Goal: Information Seeking & Learning: Learn about a topic

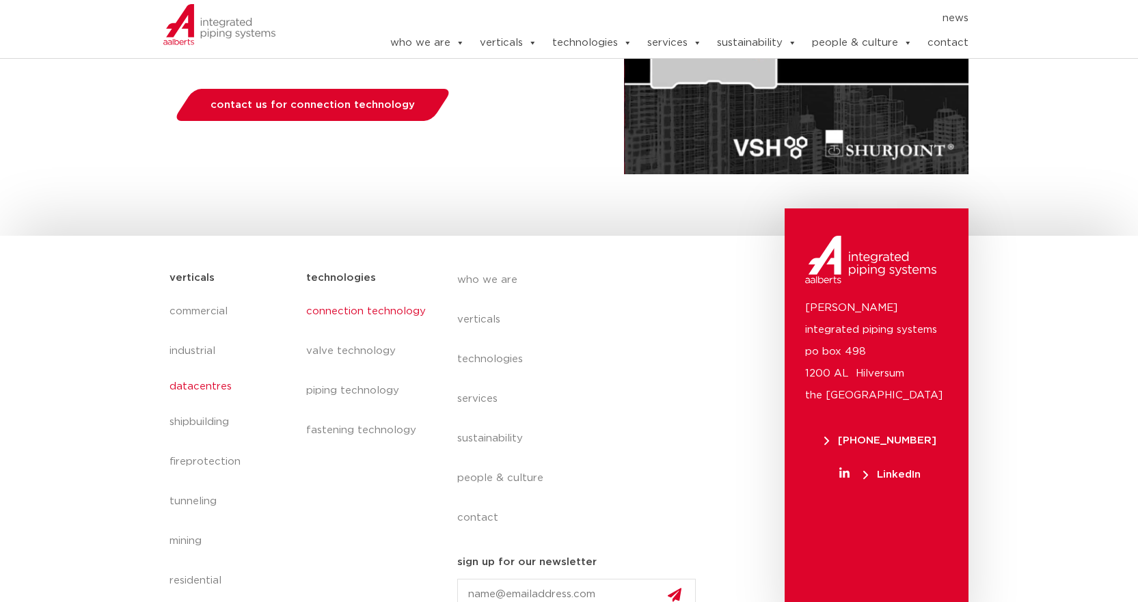
scroll to position [342, 0]
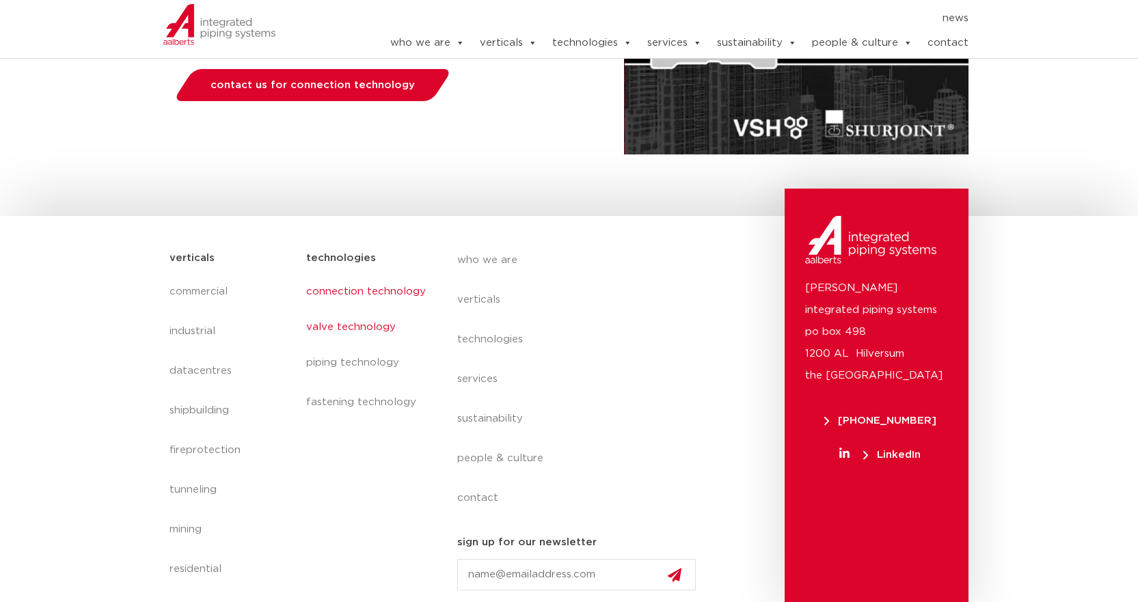
click at [343, 330] on link "valve technology" at bounding box center [367, 327] width 123 height 31
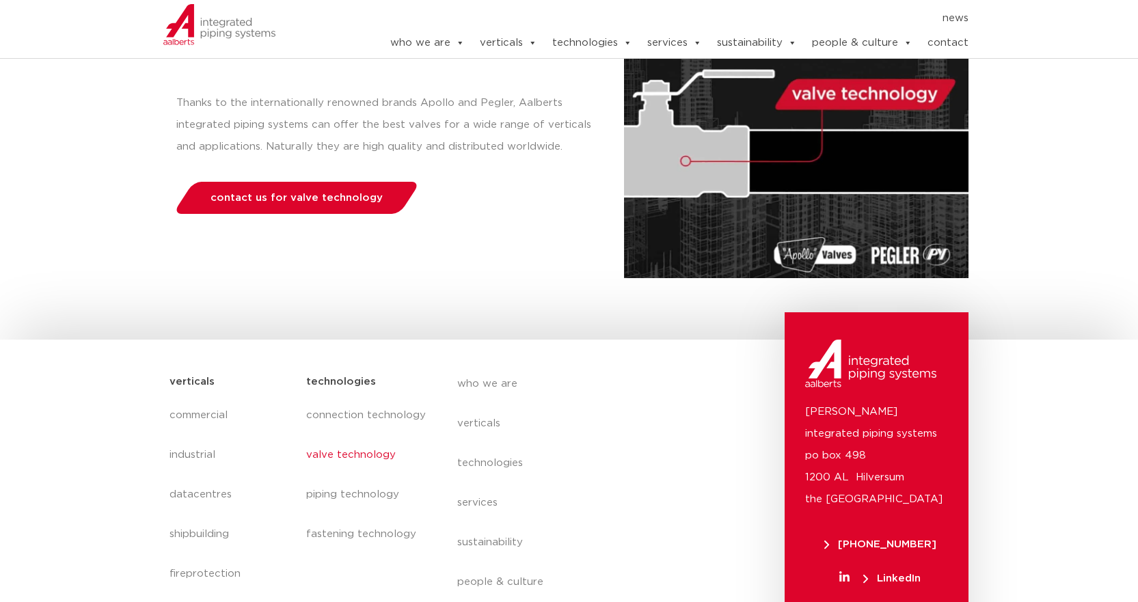
scroll to position [273, 0]
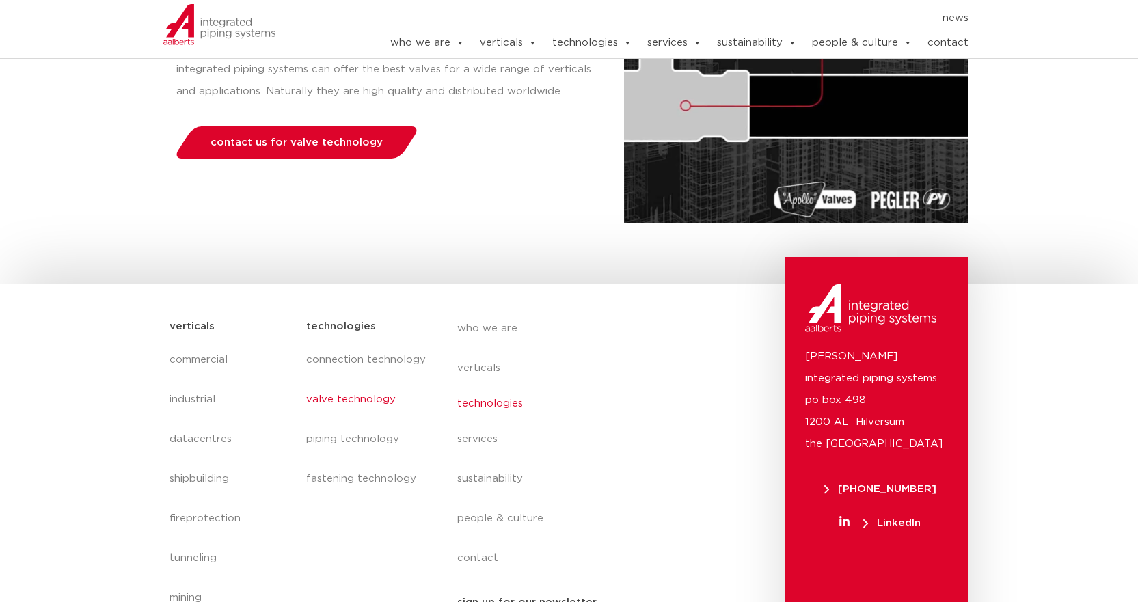
click at [476, 412] on link "technologies" at bounding box center [582, 403] width 250 height 31
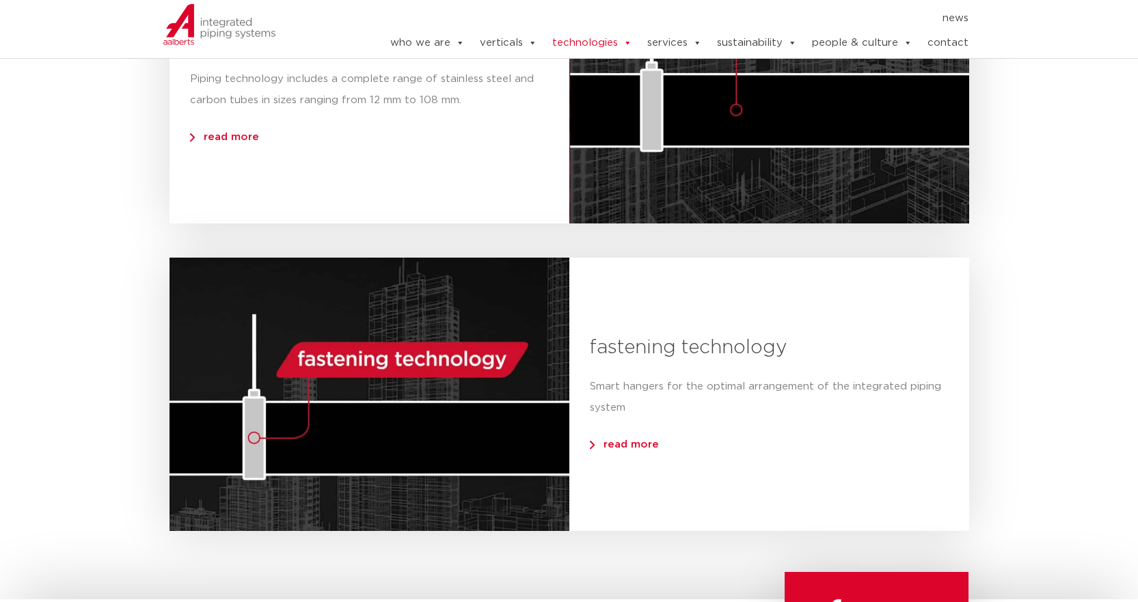
scroll to position [1025, 0]
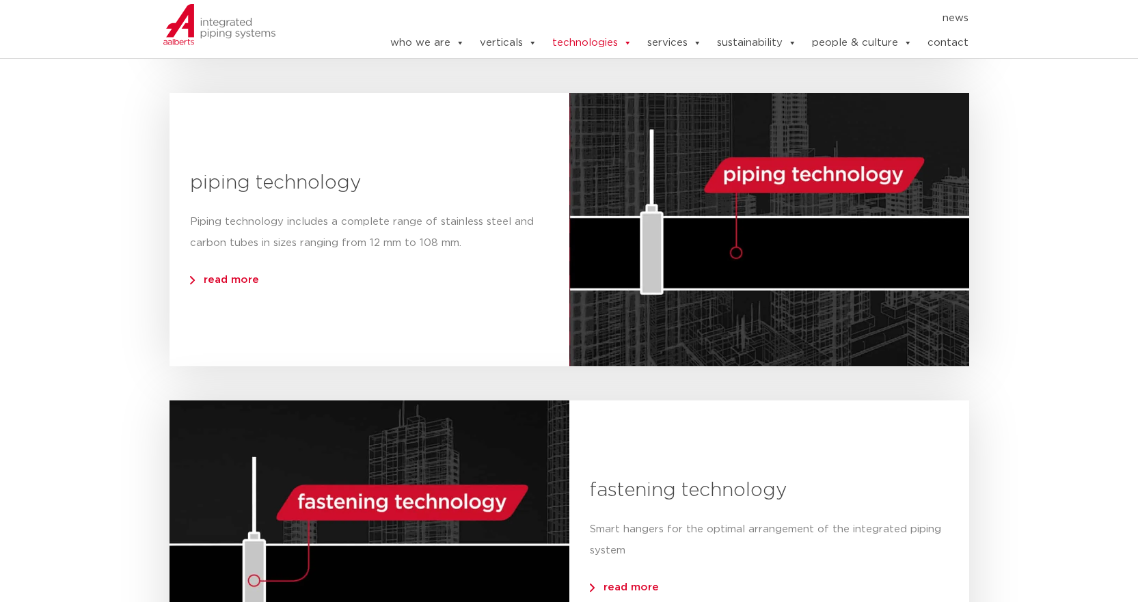
click at [234, 284] on span "read more" at bounding box center [224, 280] width 69 height 10
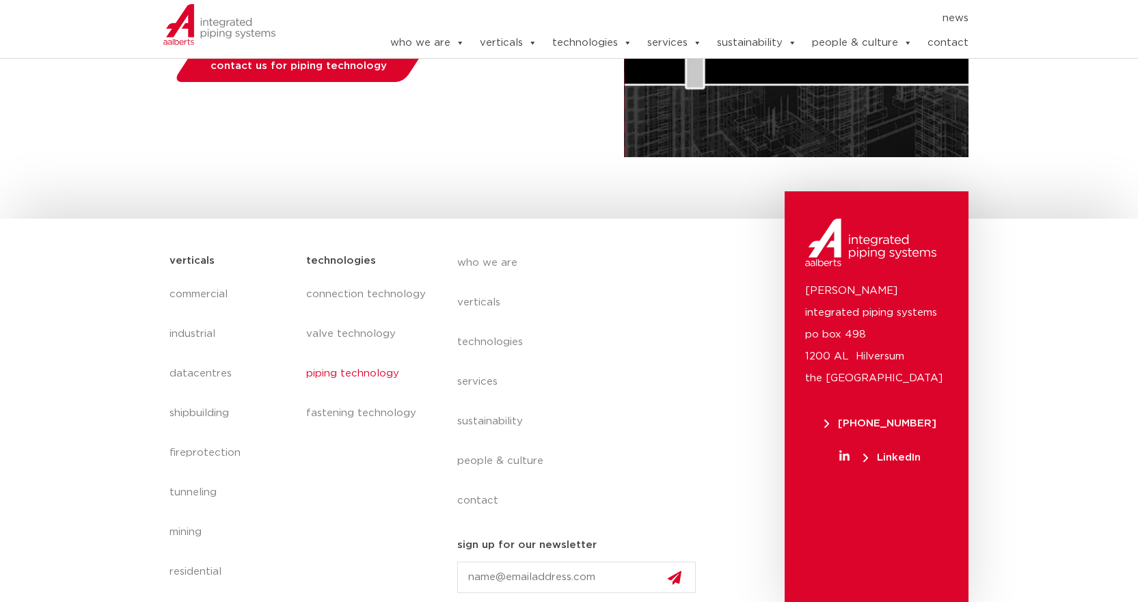
scroll to position [342, 0]
